Goal: Communication & Community: Answer question/provide support

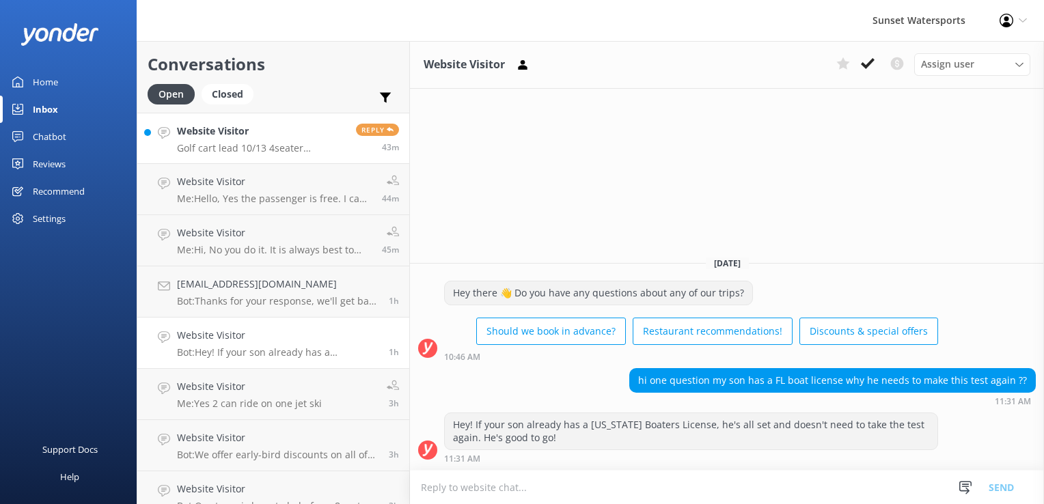
click at [346, 145] on div "Reply 43m" at bounding box center [372, 138] width 53 height 29
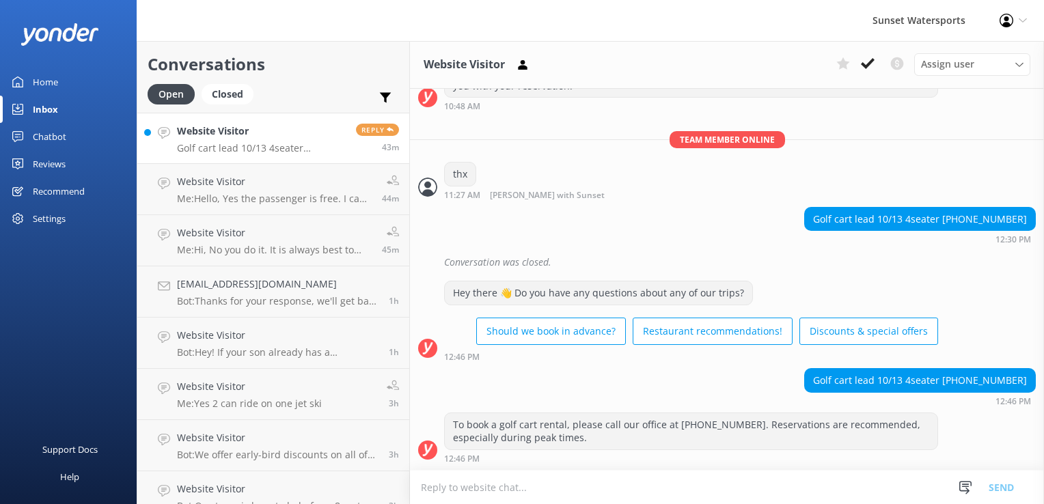
scroll to position [14311, 0]
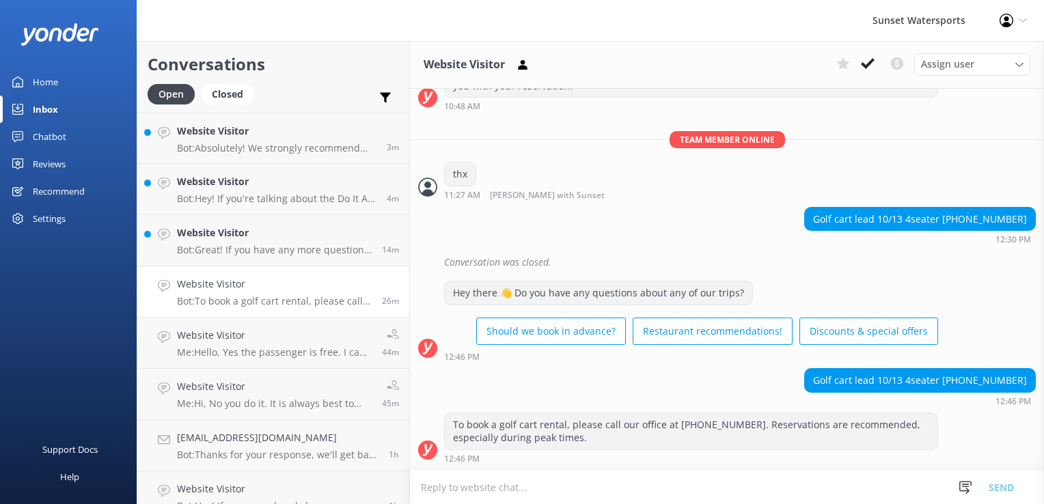
click at [560, 487] on textarea at bounding box center [727, 487] width 634 height 33
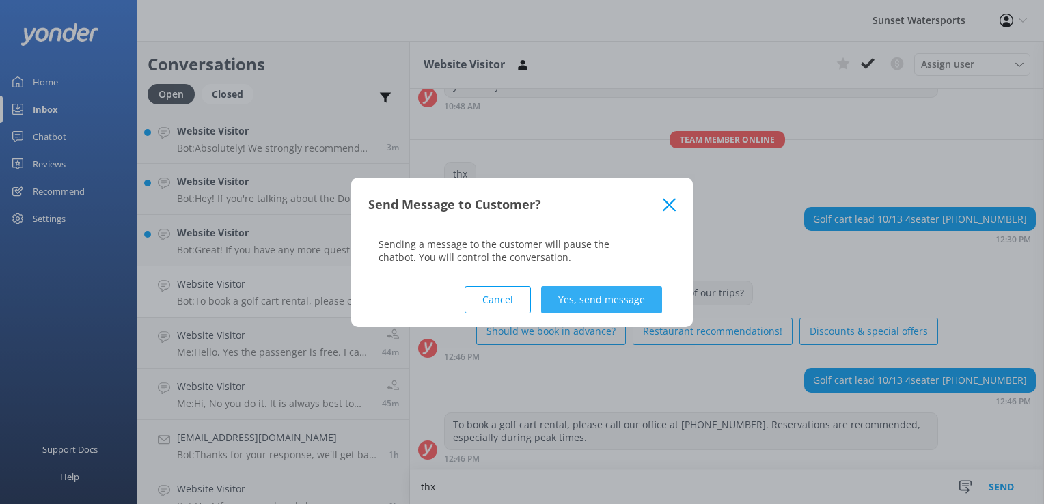
type textarea "thx"
click at [597, 301] on button "Yes, send message" at bounding box center [601, 299] width 121 height 27
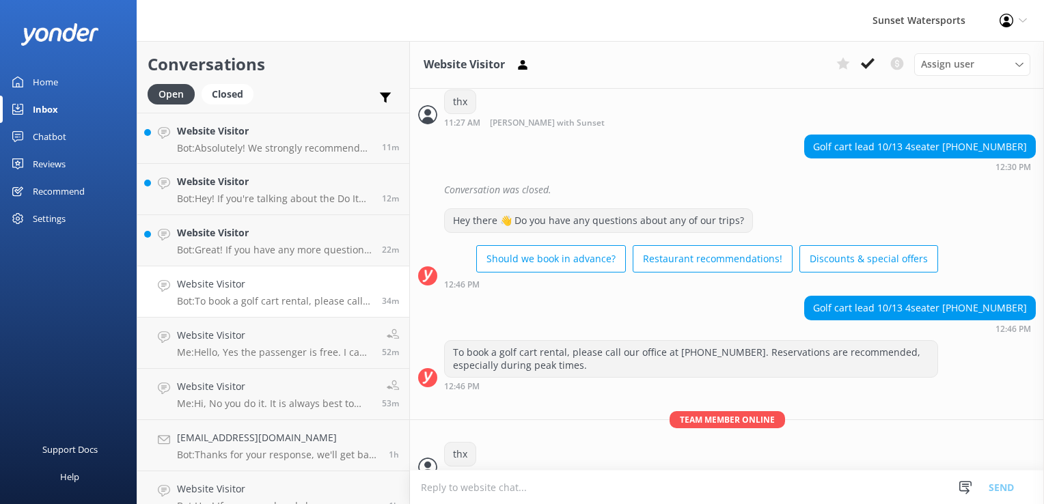
scroll to position [14401, 0]
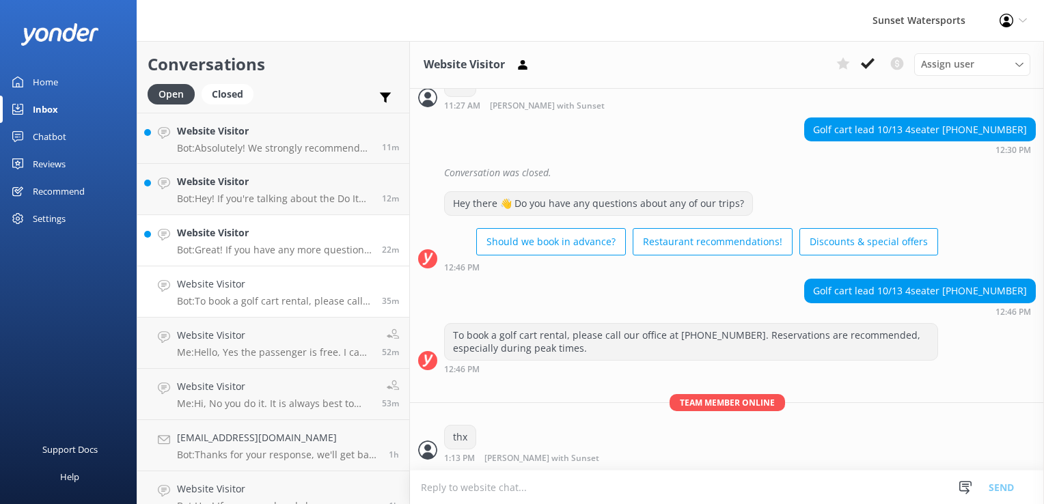
click at [287, 246] on p "Bot: Great! If you have any more questions or need help with anything else, jus…" at bounding box center [274, 250] width 195 height 12
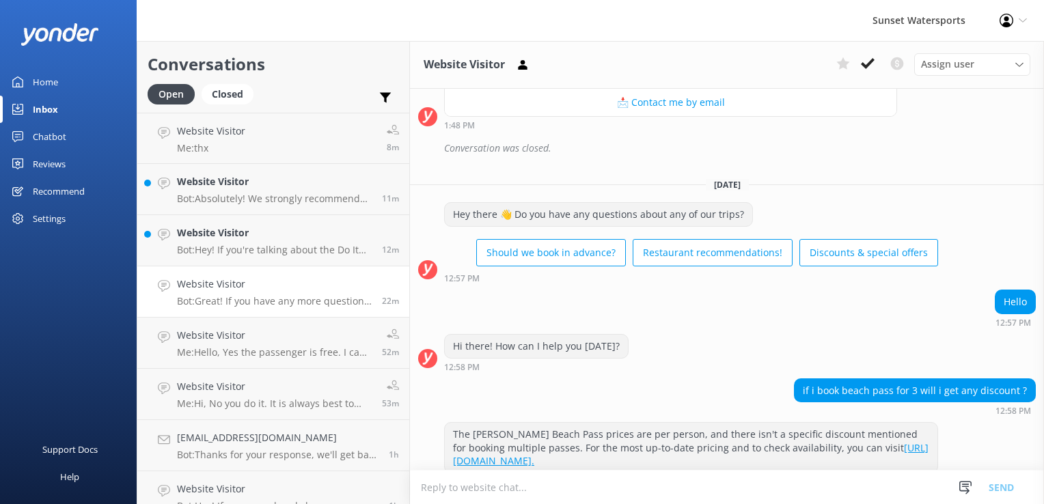
scroll to position [4277, 0]
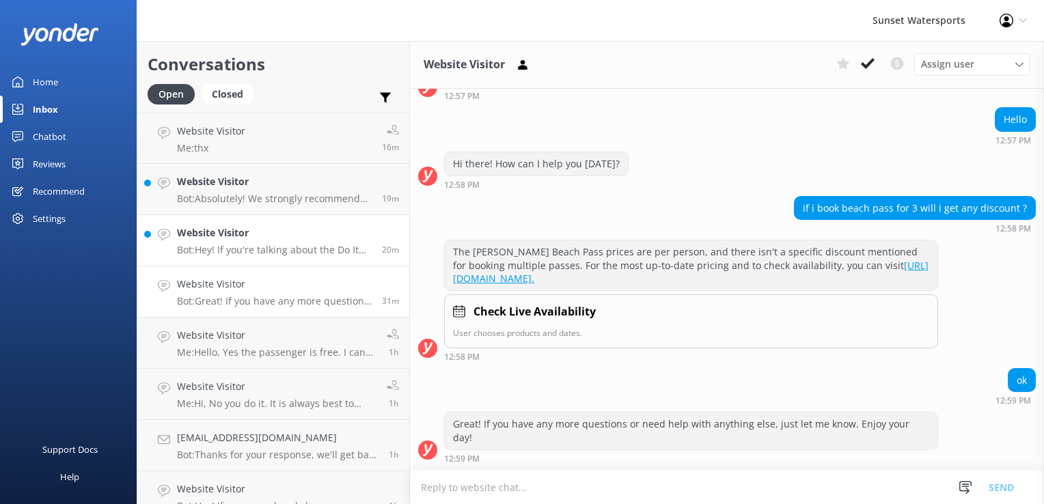
click at [292, 247] on p "Bot: Hey! If you're talking about the Do It All Watersports Package, it include…" at bounding box center [274, 250] width 195 height 12
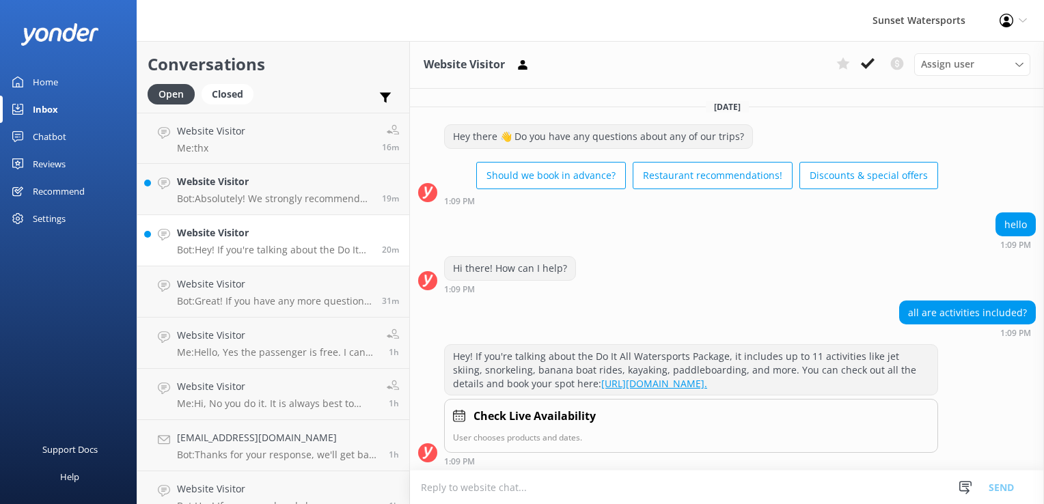
scroll to position [14, 0]
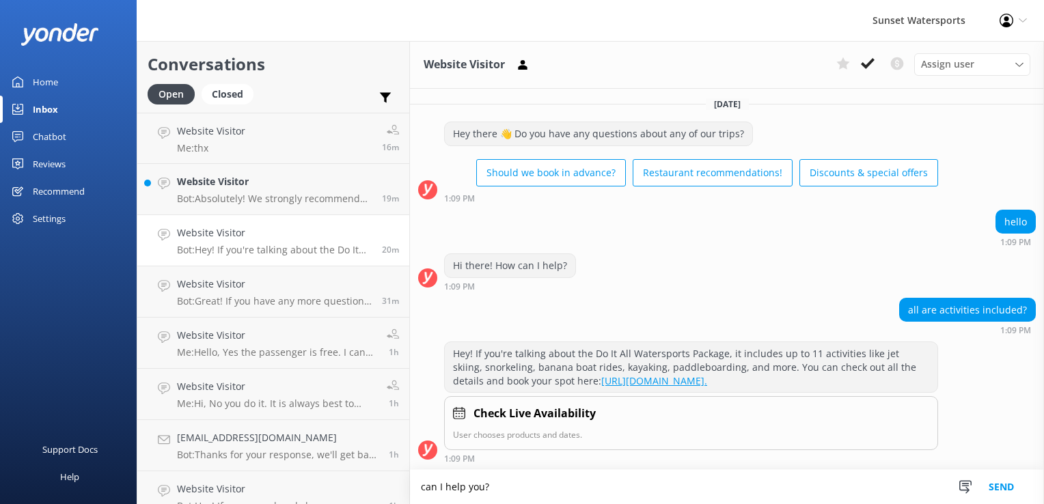
type textarea "can I help you?"
click at [990, 500] on button "Send" at bounding box center [1001, 487] width 51 height 34
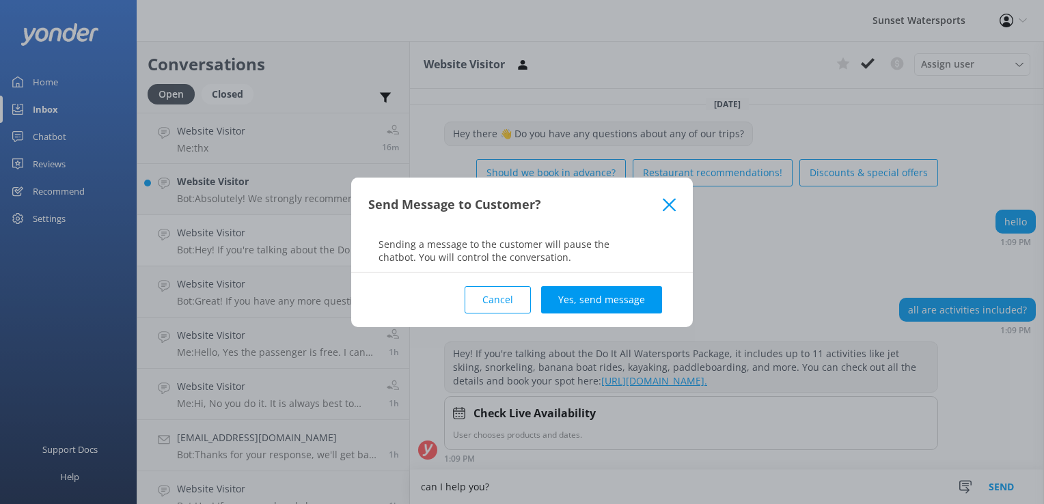
click at [606, 294] on button "Yes, send message" at bounding box center [601, 299] width 121 height 27
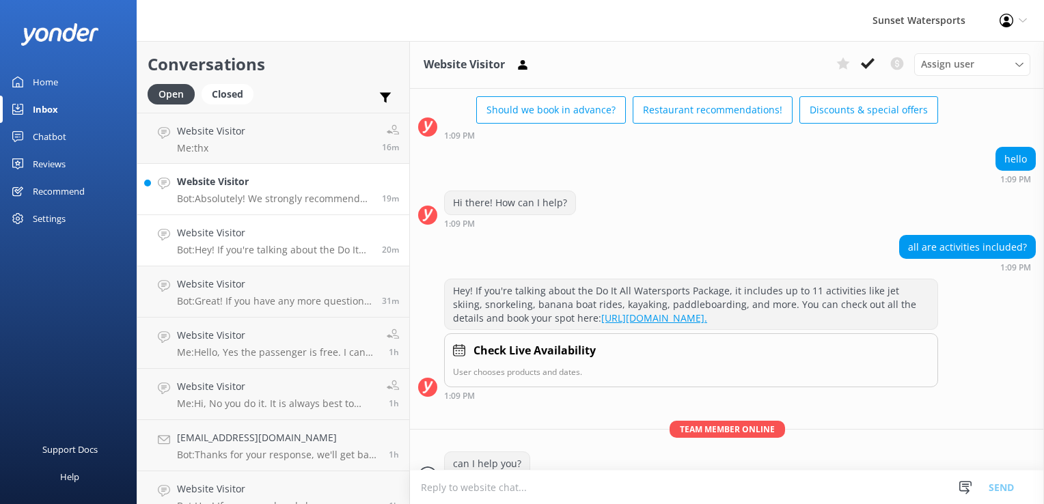
scroll to position [102, 0]
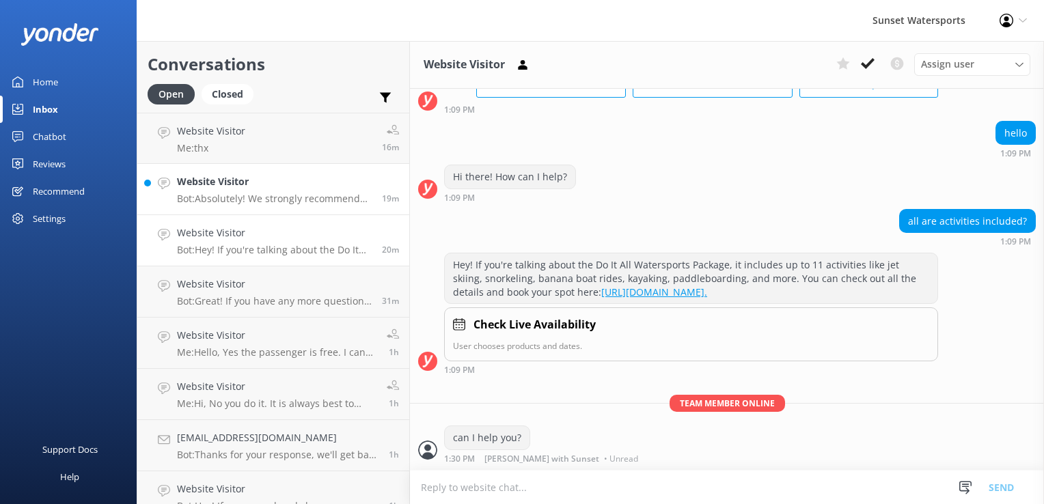
click at [224, 192] on div "Website Visitor Bot: Absolutely! We strongly recommend booking in advance since…" at bounding box center [274, 189] width 195 height 30
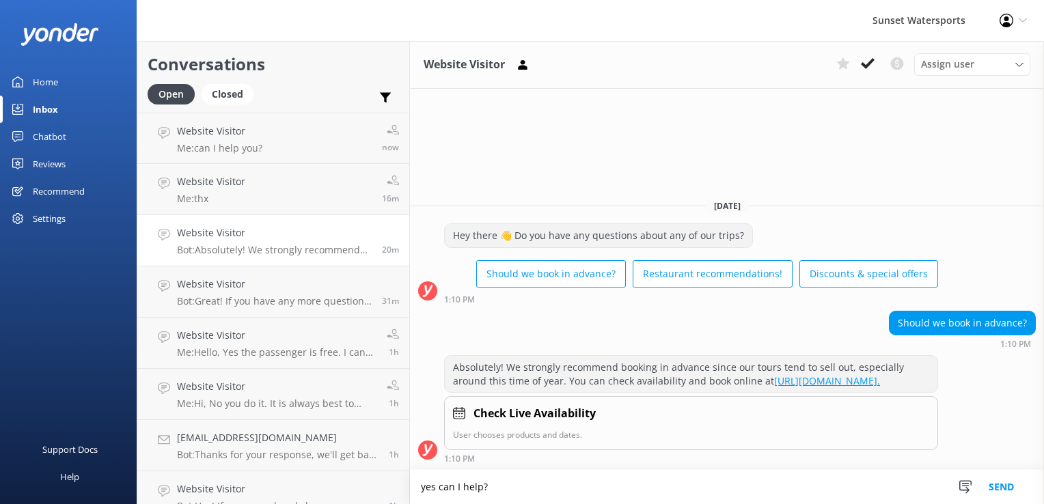
type textarea "yes can I help?"
click at [1006, 491] on button "Send" at bounding box center [1001, 487] width 51 height 34
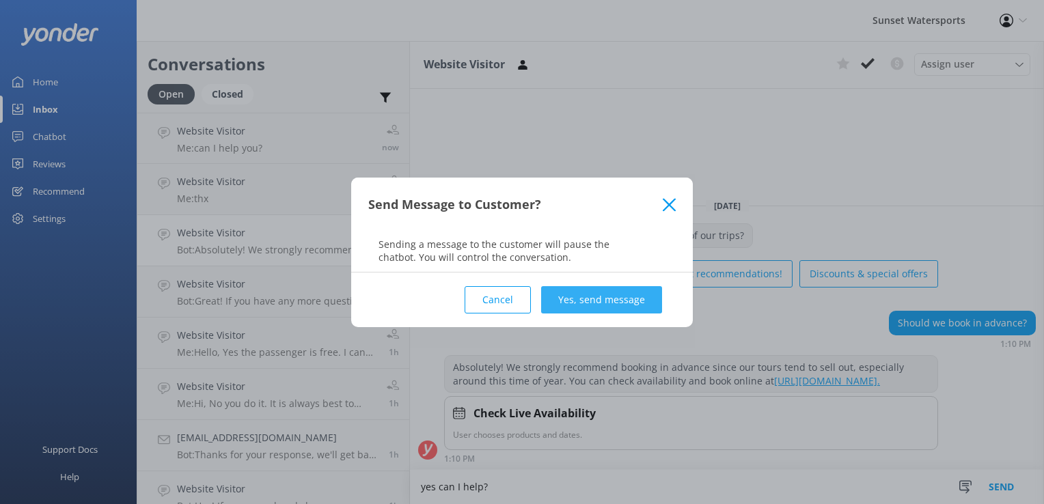
click at [587, 297] on button "Yes, send message" at bounding box center [601, 299] width 121 height 27
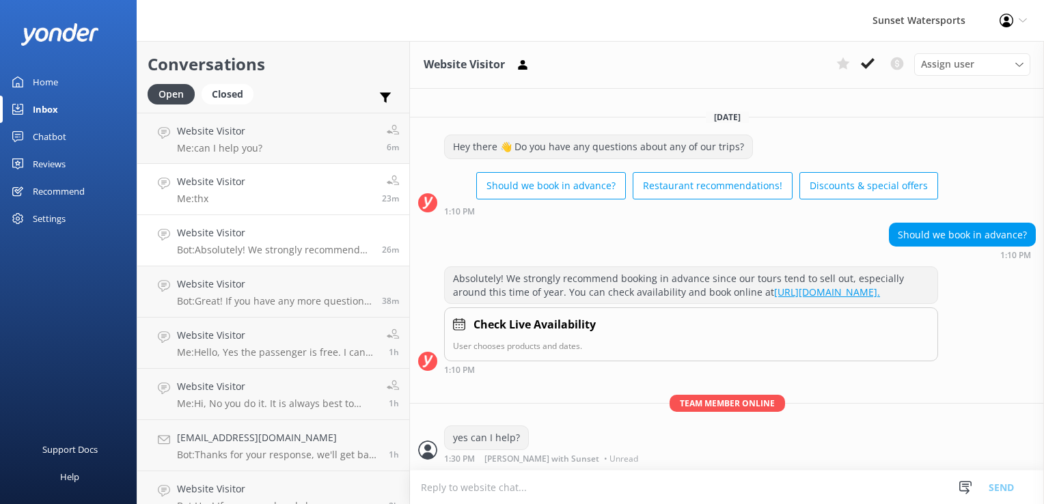
click at [328, 204] on link "Website Visitor Me: thx 23m" at bounding box center [273, 189] width 272 height 51
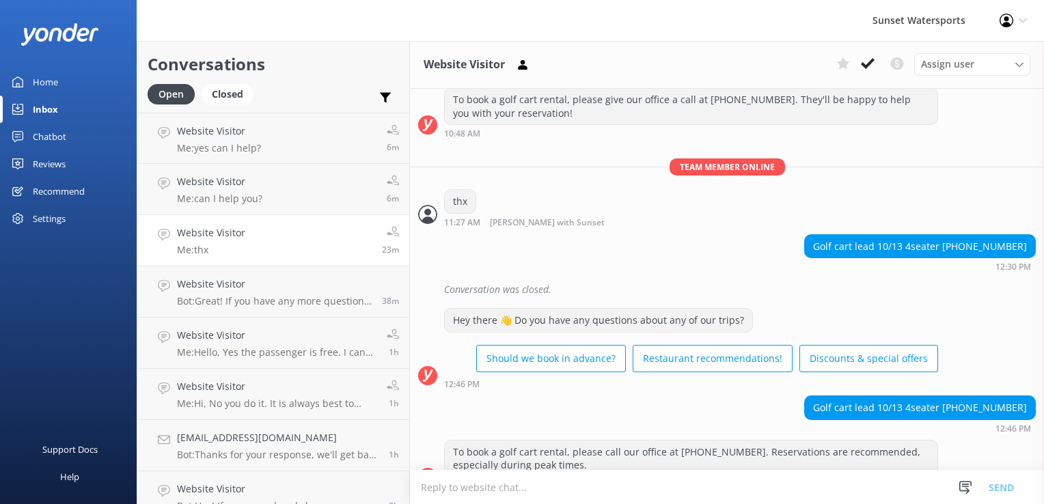
scroll to position [14401, 0]
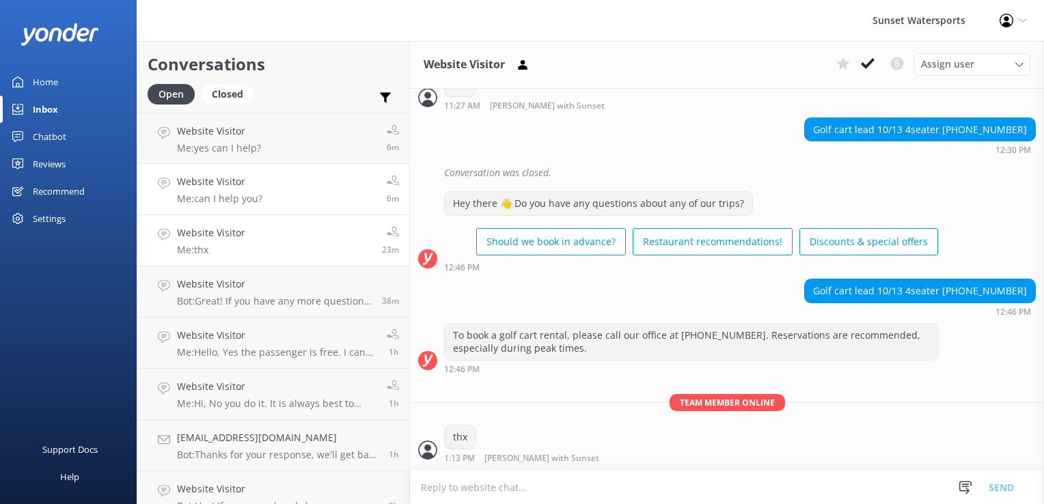
click at [320, 206] on link "Website Visitor Me: can I help you? 6m" at bounding box center [273, 189] width 272 height 51
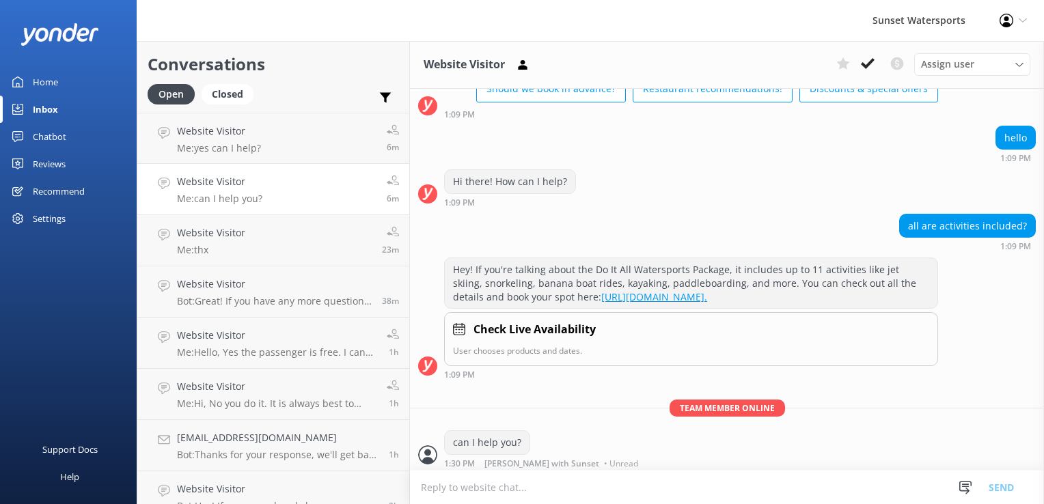
scroll to position [102, 0]
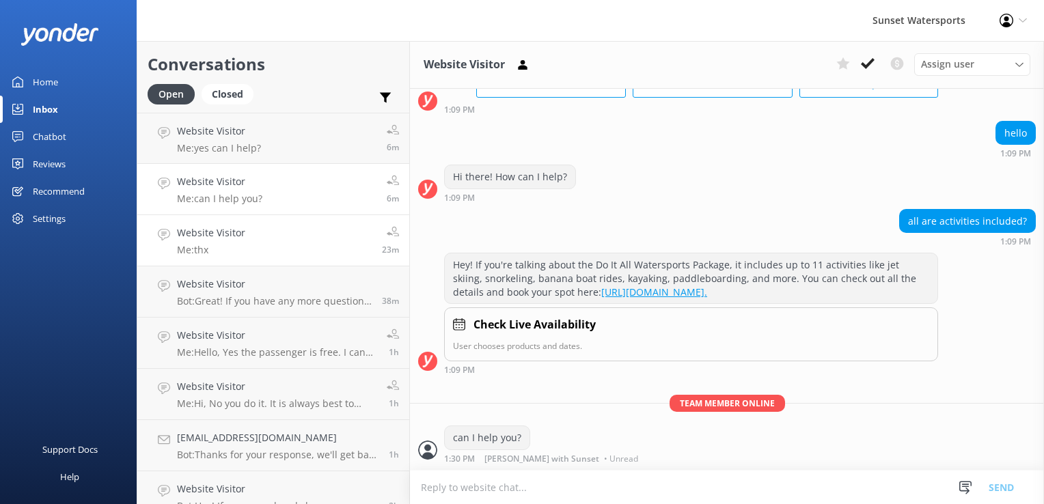
click at [284, 254] on link "Website Visitor Me: thx 23m" at bounding box center [273, 240] width 272 height 51
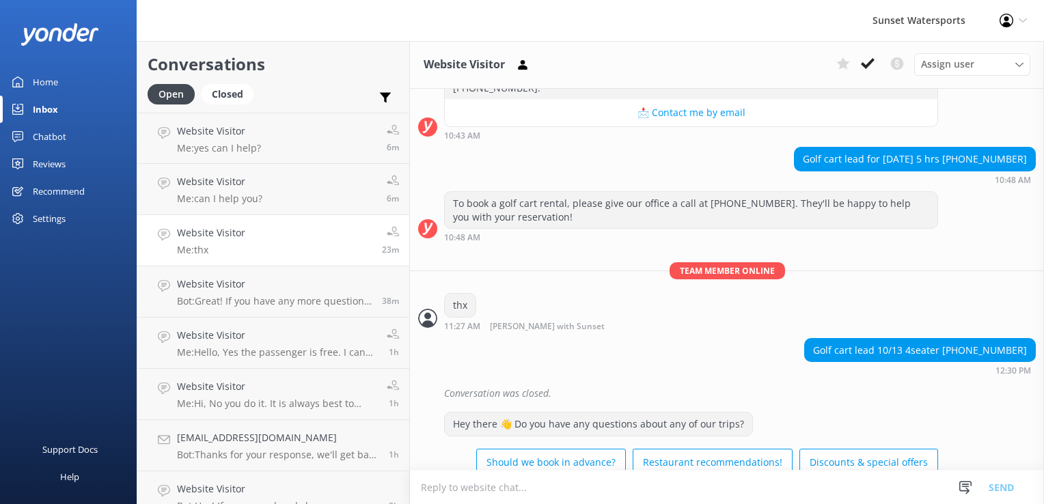
scroll to position [14401, 0]
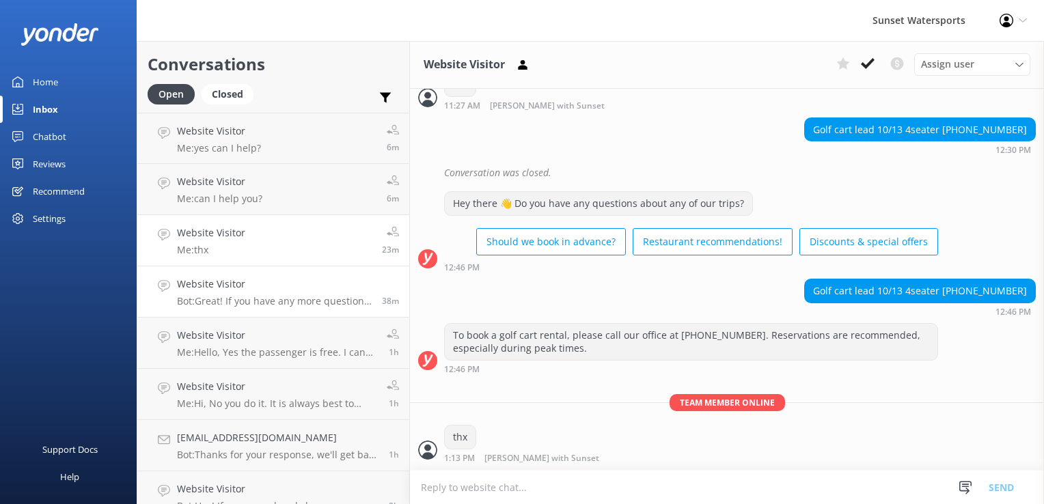
click at [292, 294] on div "Website Visitor Bot: Great! If you have any more questions or need help with an…" at bounding box center [274, 292] width 195 height 30
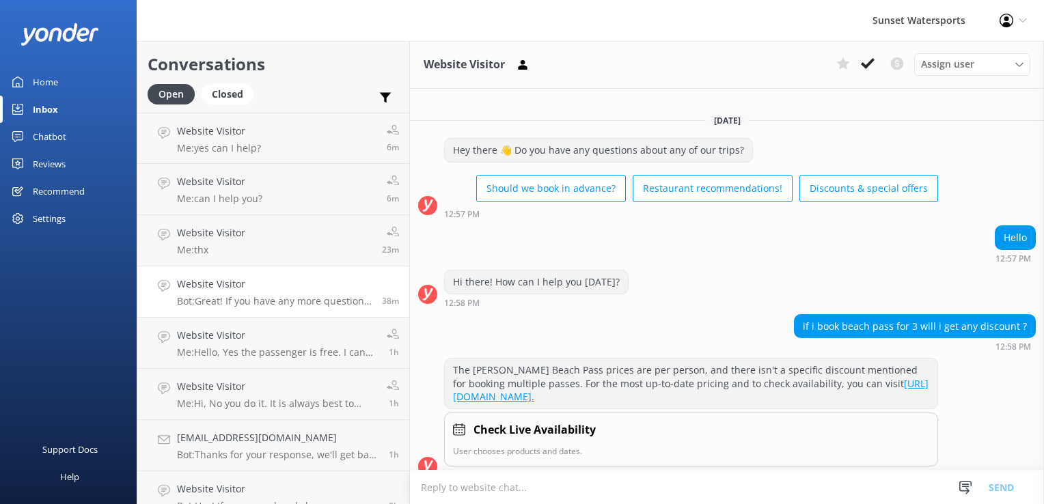
scroll to position [4277, 0]
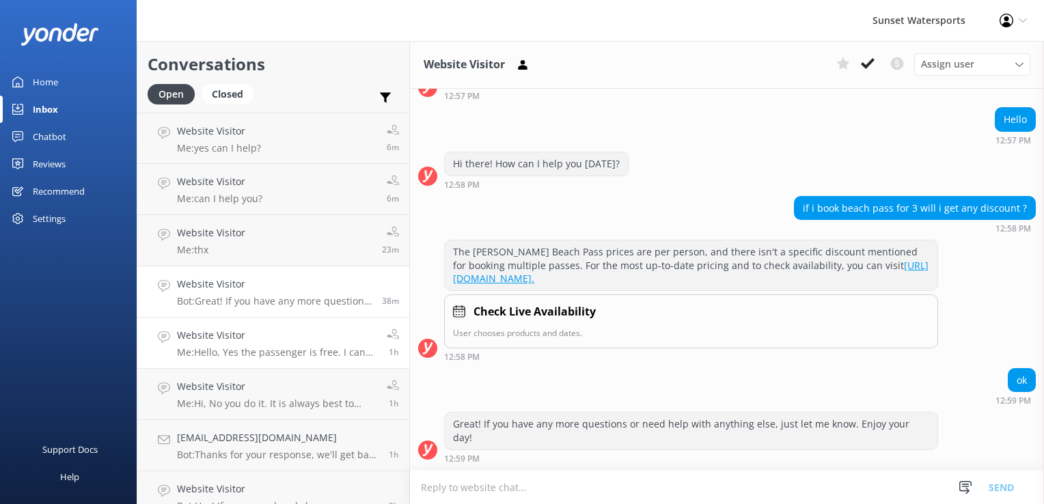
click at [282, 349] on p "Me: Hello, Yes the passenger is free. I can help you make a reservation if you …" at bounding box center [277, 352] width 200 height 12
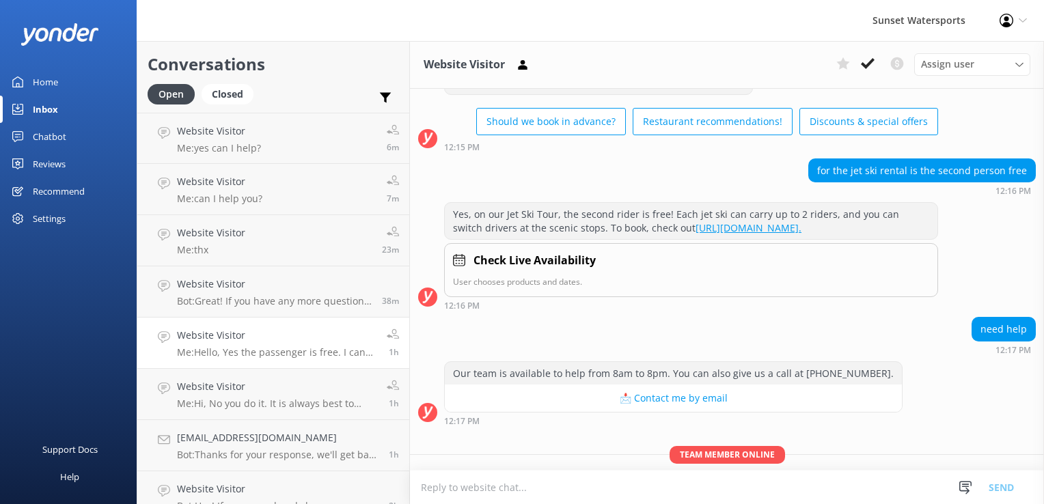
scroll to position [116, 0]
